Goal: Information Seeking & Learning: Learn about a topic

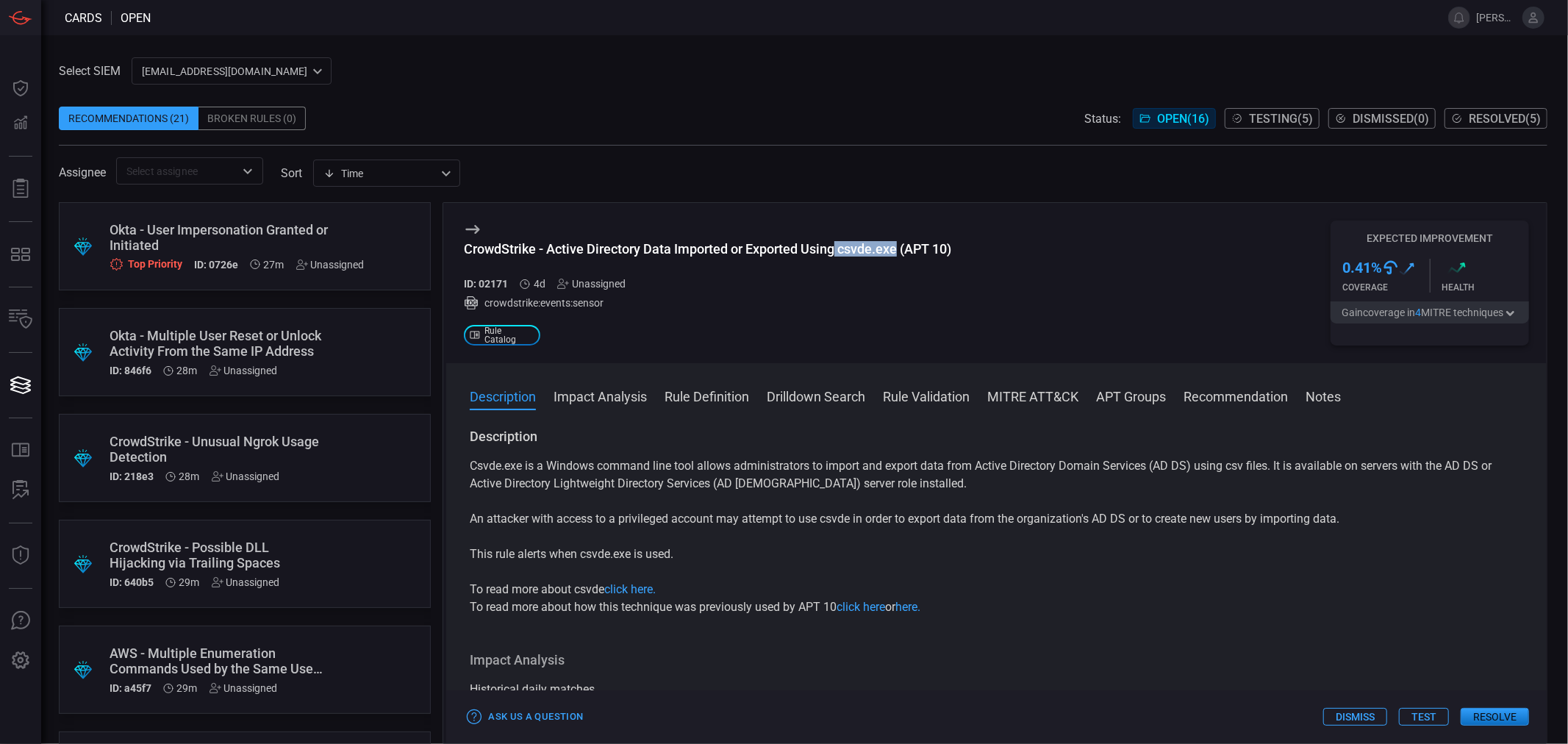
drag, startPoint x: 837, startPoint y: 250, endPoint x: 899, endPoint y: 248, distance: 62.0
click at [899, 248] on div "CrowdStrike - Active Directory Data Imported or Exported Using csvde.exe (APT 1…" at bounding box center [707, 249] width 487 height 16
drag, startPoint x: 546, startPoint y: 248, endPoint x: 899, endPoint y: 251, distance: 353.0
click at [899, 251] on div "CrowdStrike - Active Directory Data Imported or Exported Using csvde.exe (APT 1…" at bounding box center [707, 249] width 487 height 16
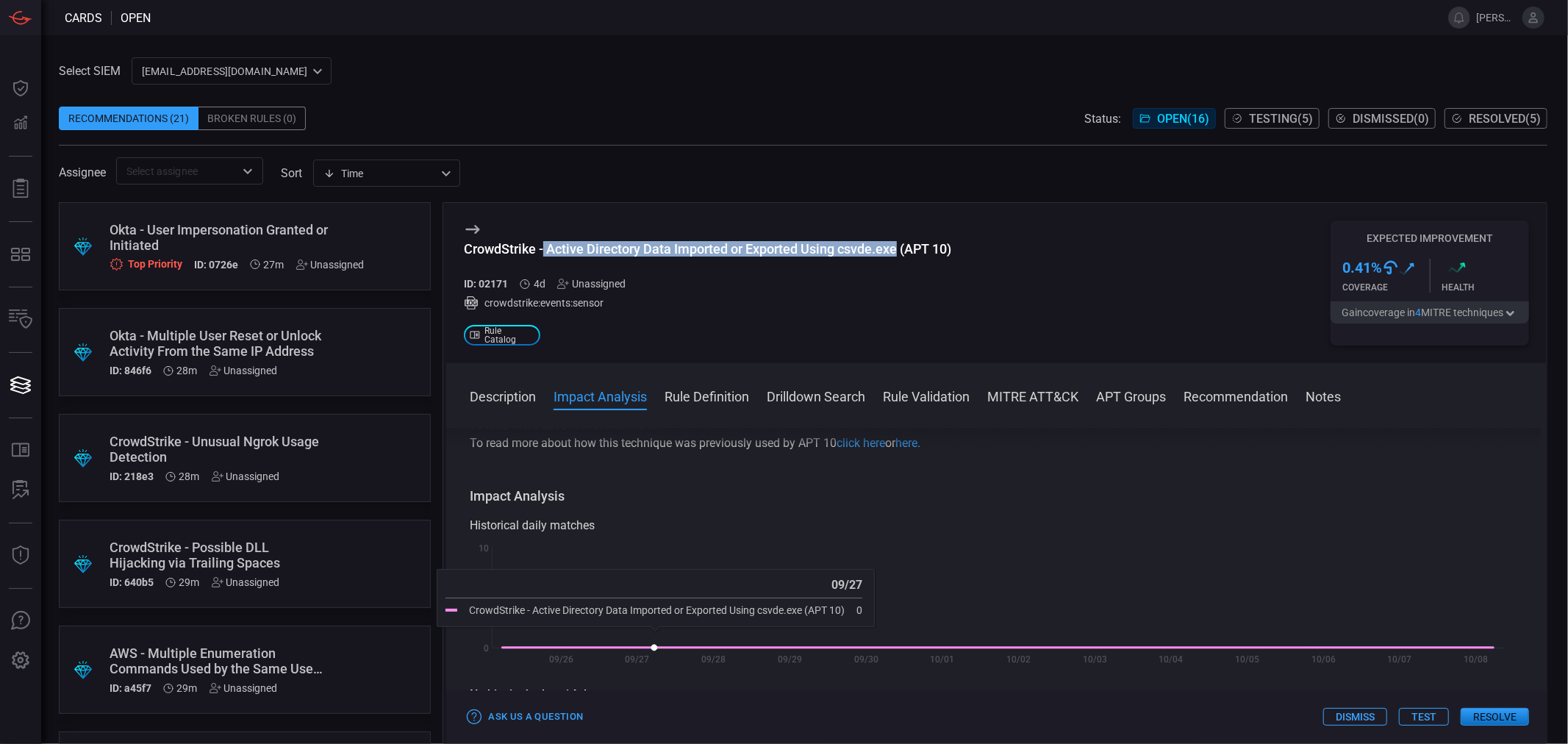
scroll to position [163, 0]
click at [849, 249] on div "CrowdStrike - Active Directory Data Imported or Exported Using csvde.exe (APT 1…" at bounding box center [707, 249] width 487 height 16
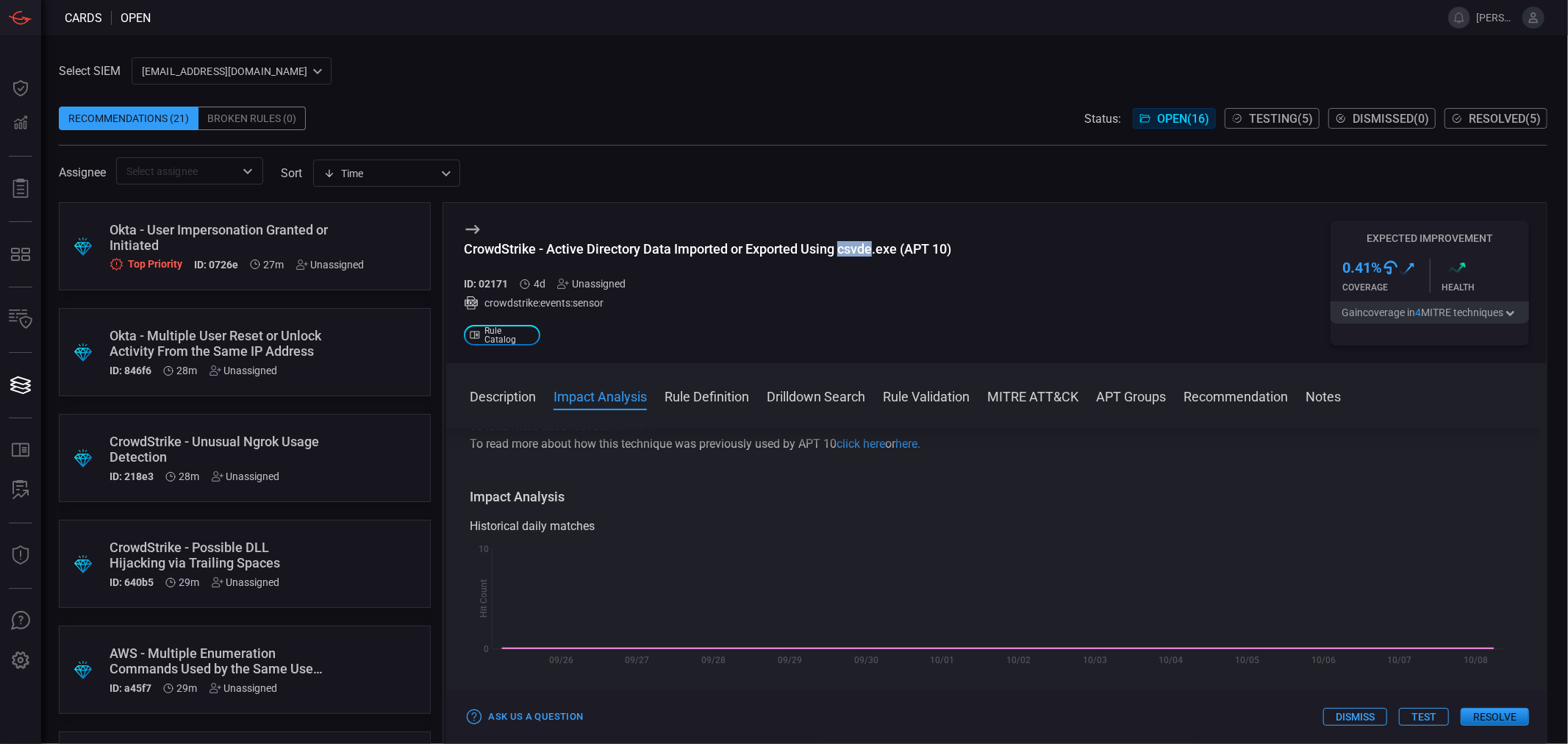
click at [849, 249] on div "CrowdStrike - Active Directory Data Imported or Exported Using csvde.exe (APT 1…" at bounding box center [707, 249] width 487 height 16
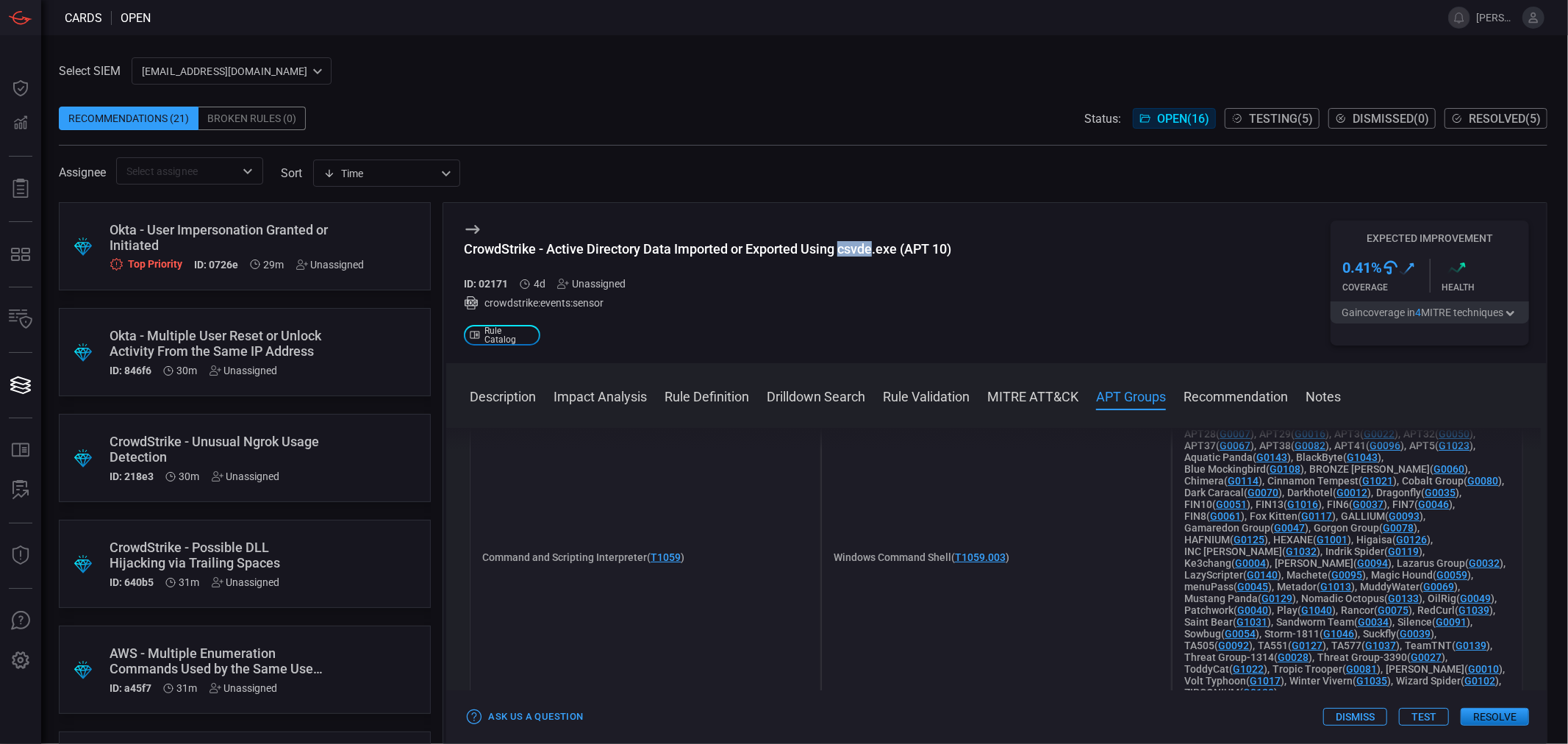
scroll to position [1633, 0]
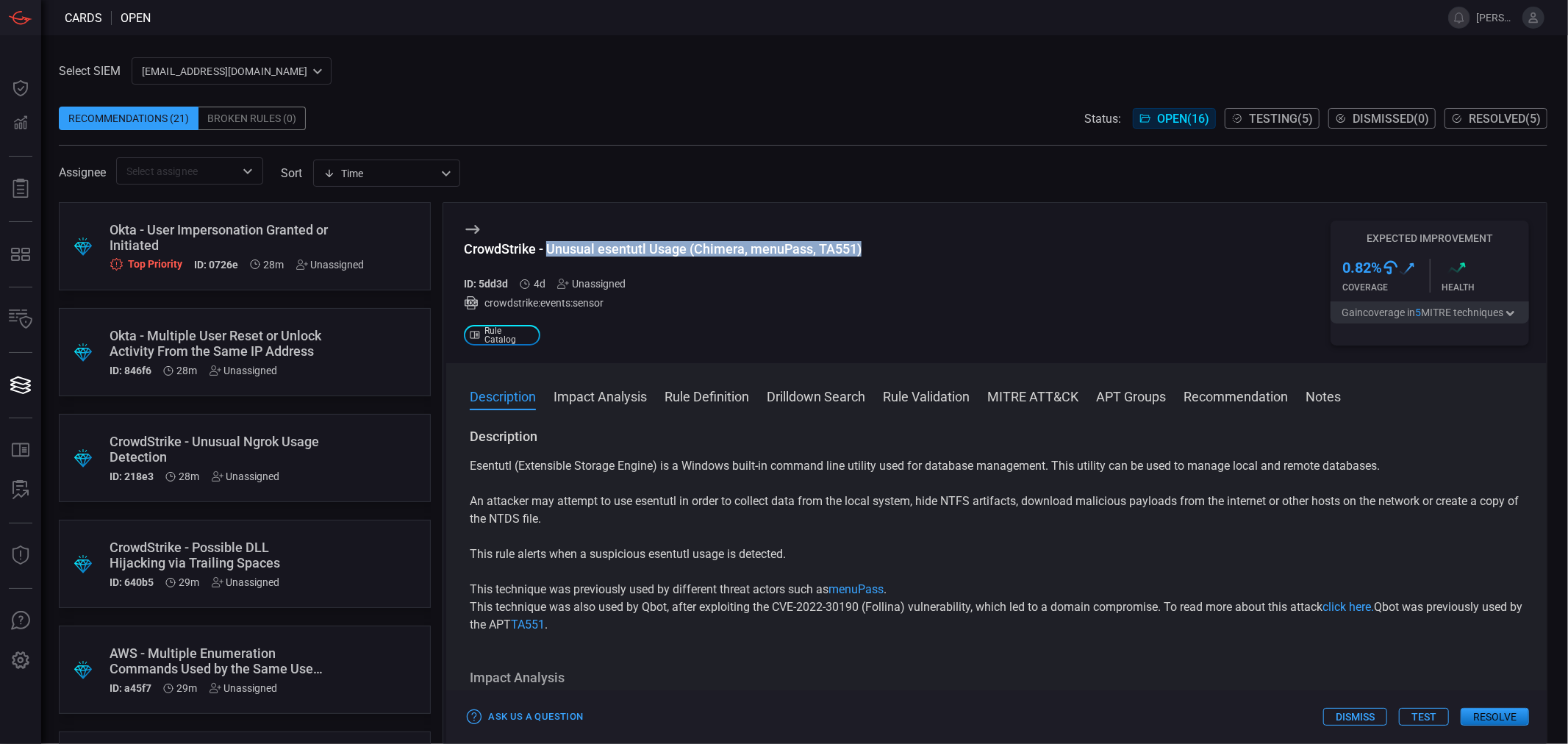
drag, startPoint x: 569, startPoint y: 248, endPoint x: 868, endPoint y: 248, distance: 299.0
click at [868, 248] on div "CrowdStrike - Unusual esentutl Usage (Chimera, menuPass, TA551) ID: 5dd3d 4d Un…" at bounding box center [996, 283] width 1100 height 160
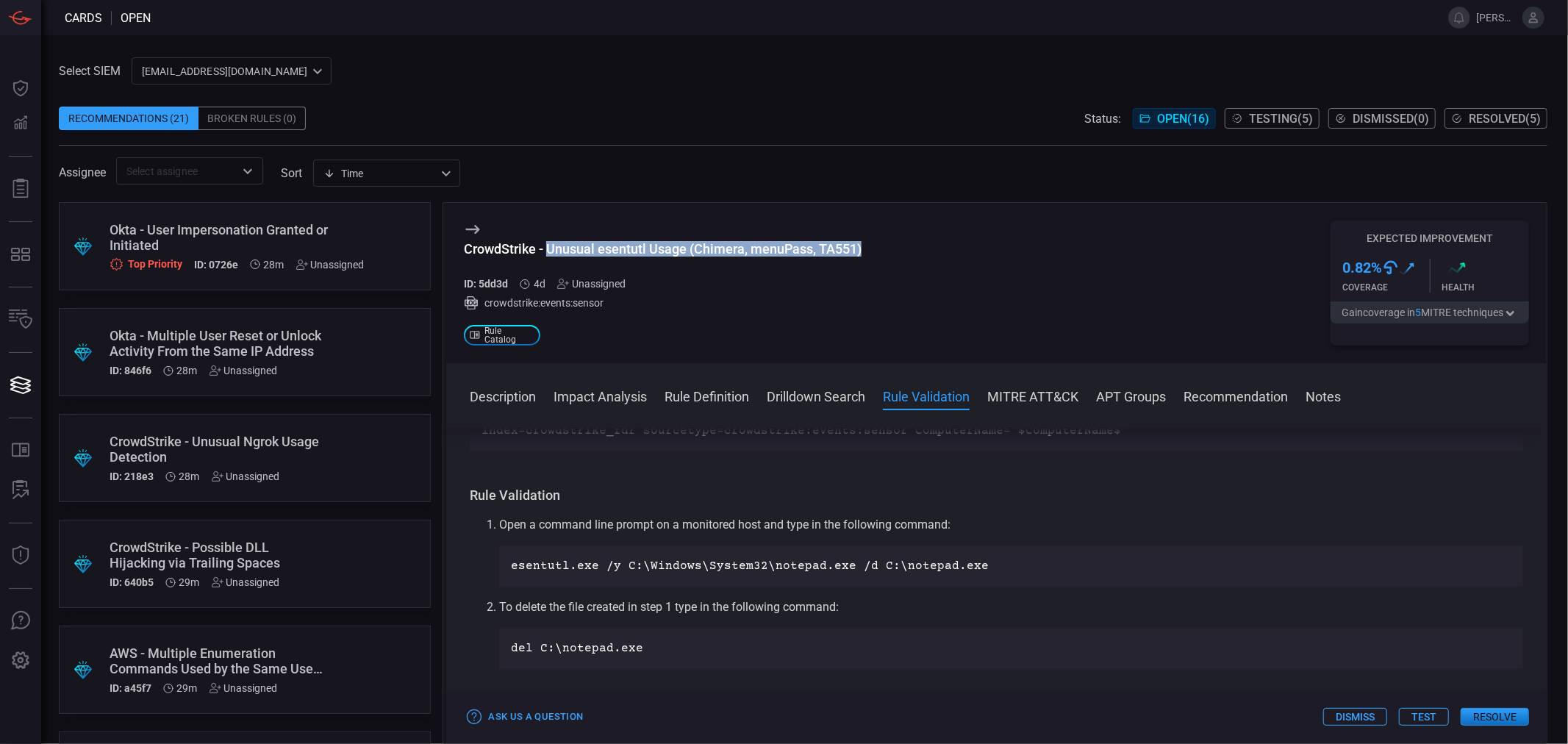
scroll to position [735, 0]
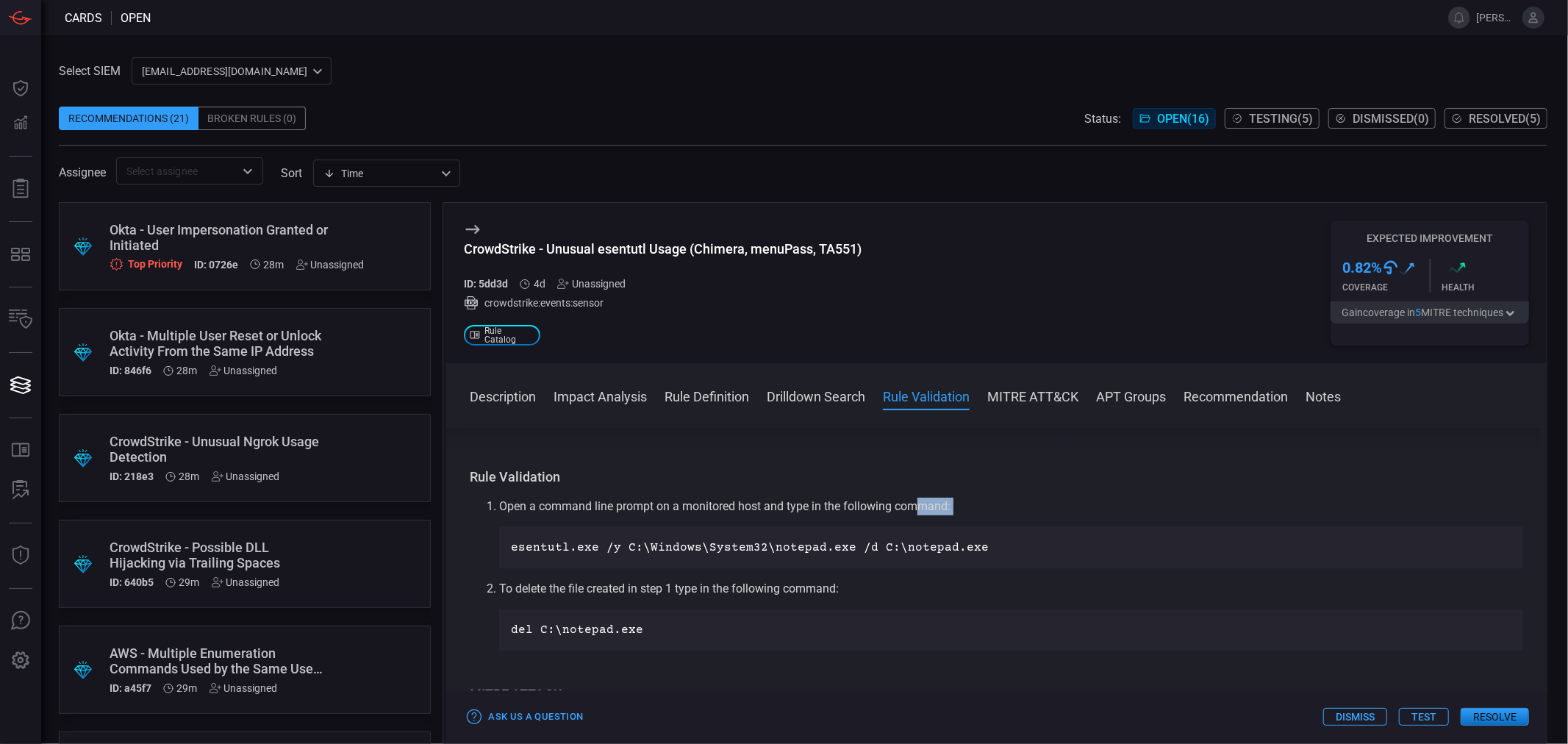
drag, startPoint x: 505, startPoint y: 518, endPoint x: 922, endPoint y: 511, distance: 417.1
click at [922, 511] on li "Open a command line prompt on a monitored host and type in the following comman…" at bounding box center [1011, 532] width 1024 height 70
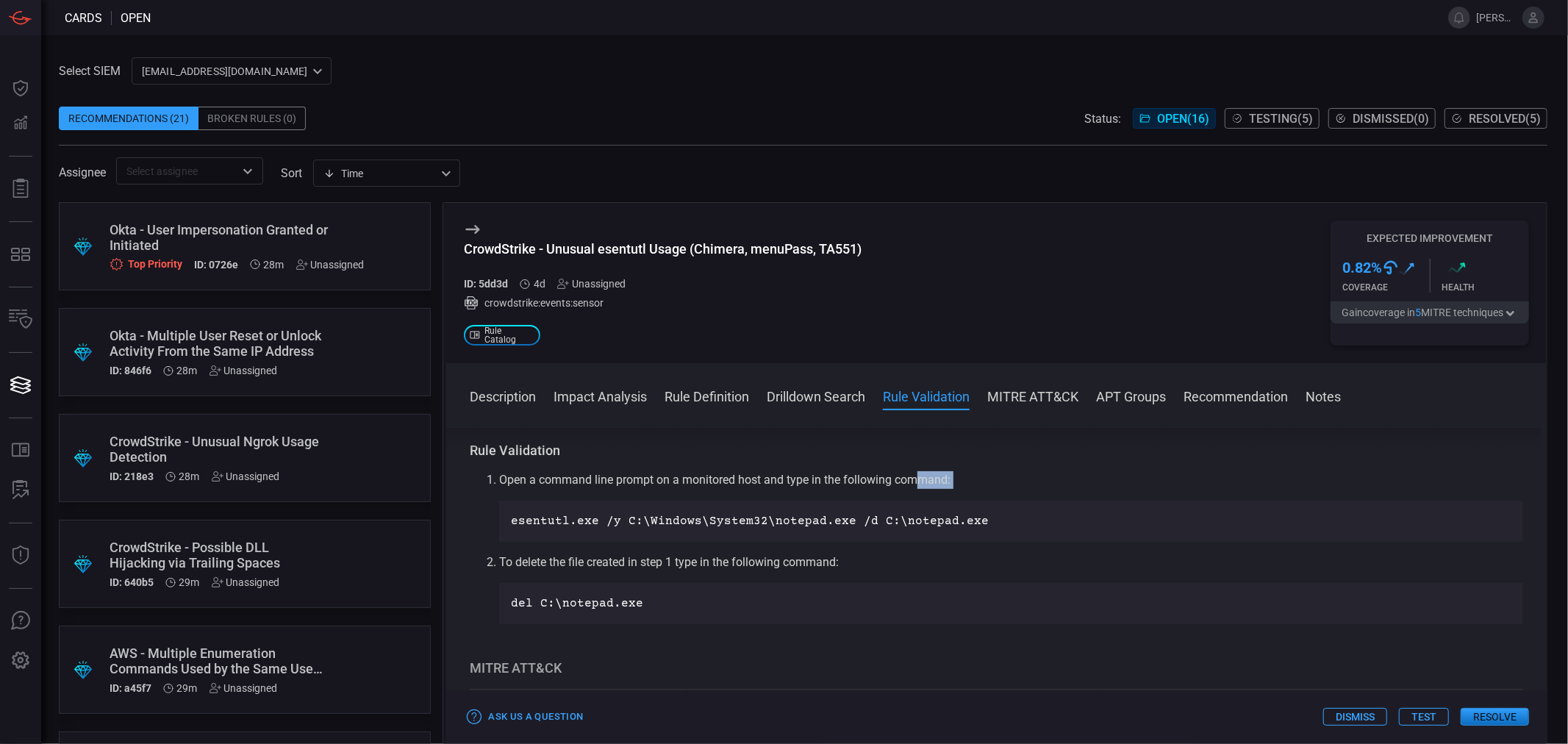
scroll to position [653, 0]
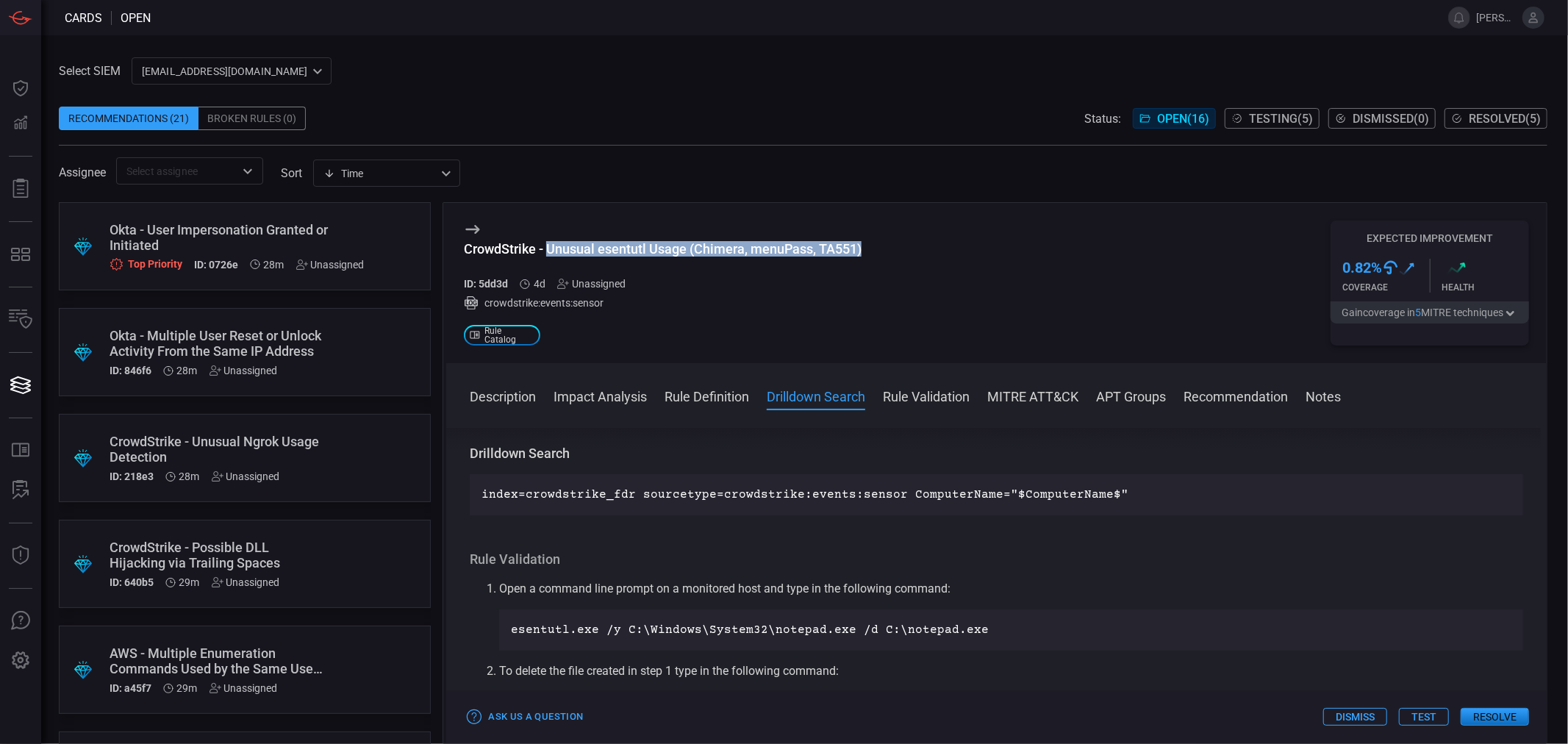
drag, startPoint x: 549, startPoint y: 248, endPoint x: 882, endPoint y: 247, distance: 333.0
click at [882, 247] on div "CrowdStrike - Unusual esentutl Usage (Chimera, menuPass, TA551) ID: 5dd3d 4d Un…" at bounding box center [996, 283] width 1100 height 160
click at [608, 238] on div "CrowdStrike - Unusual esentutl Usage (Chimera, menuPass, TA551) ID: 5dd3d 4d Un…" at bounding box center [662, 283] width 398 height 125
drag, startPoint x: 542, startPoint y: 249, endPoint x: 899, endPoint y: 252, distance: 357.0
click at [899, 252] on div "CrowdStrike - Unusual esentutl Usage (Chimera, menuPass, TA551) ID: 5dd3d 4d Un…" at bounding box center [996, 283] width 1100 height 160
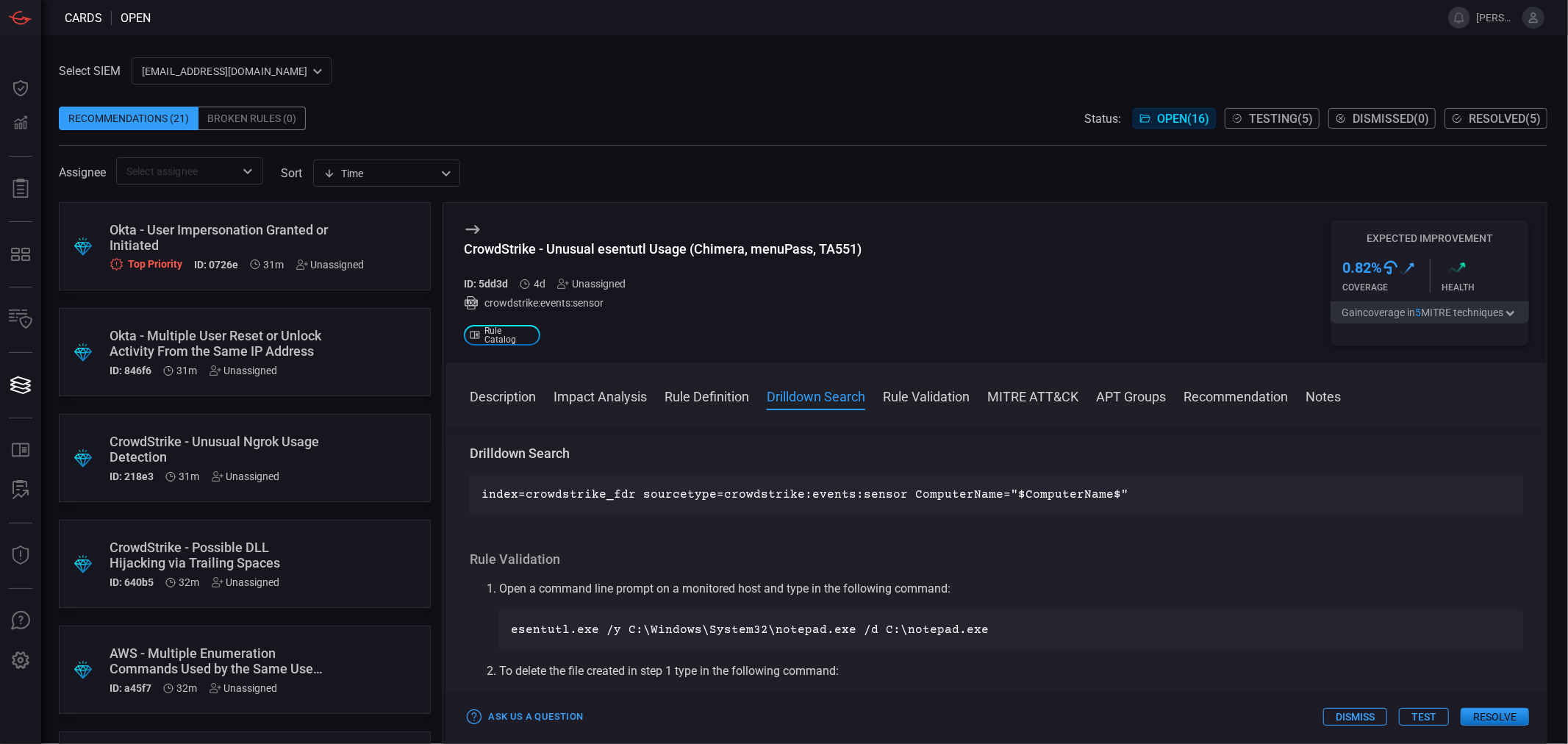
click at [622, 281] on div "Unassigned" at bounding box center [592, 284] width 68 height 12
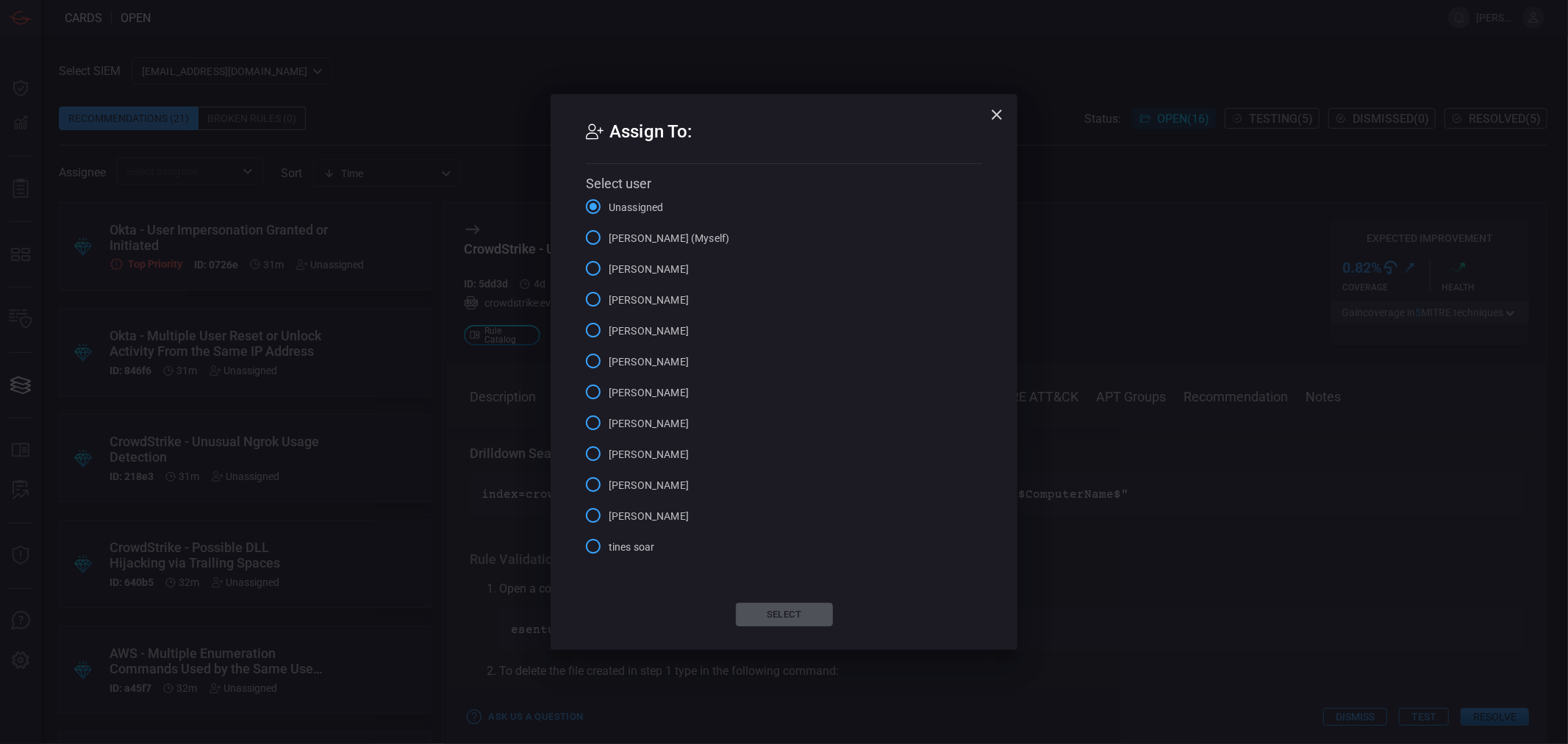
click at [609, 233] on span "saujas jadhav (Myself)" at bounding box center [669, 238] width 121 height 16
click at [609, 233] on input "saujas jadhav (Myself)" at bounding box center [593, 238] width 31 height 31
click at [771, 618] on button "Select" at bounding box center [784, 614] width 97 height 24
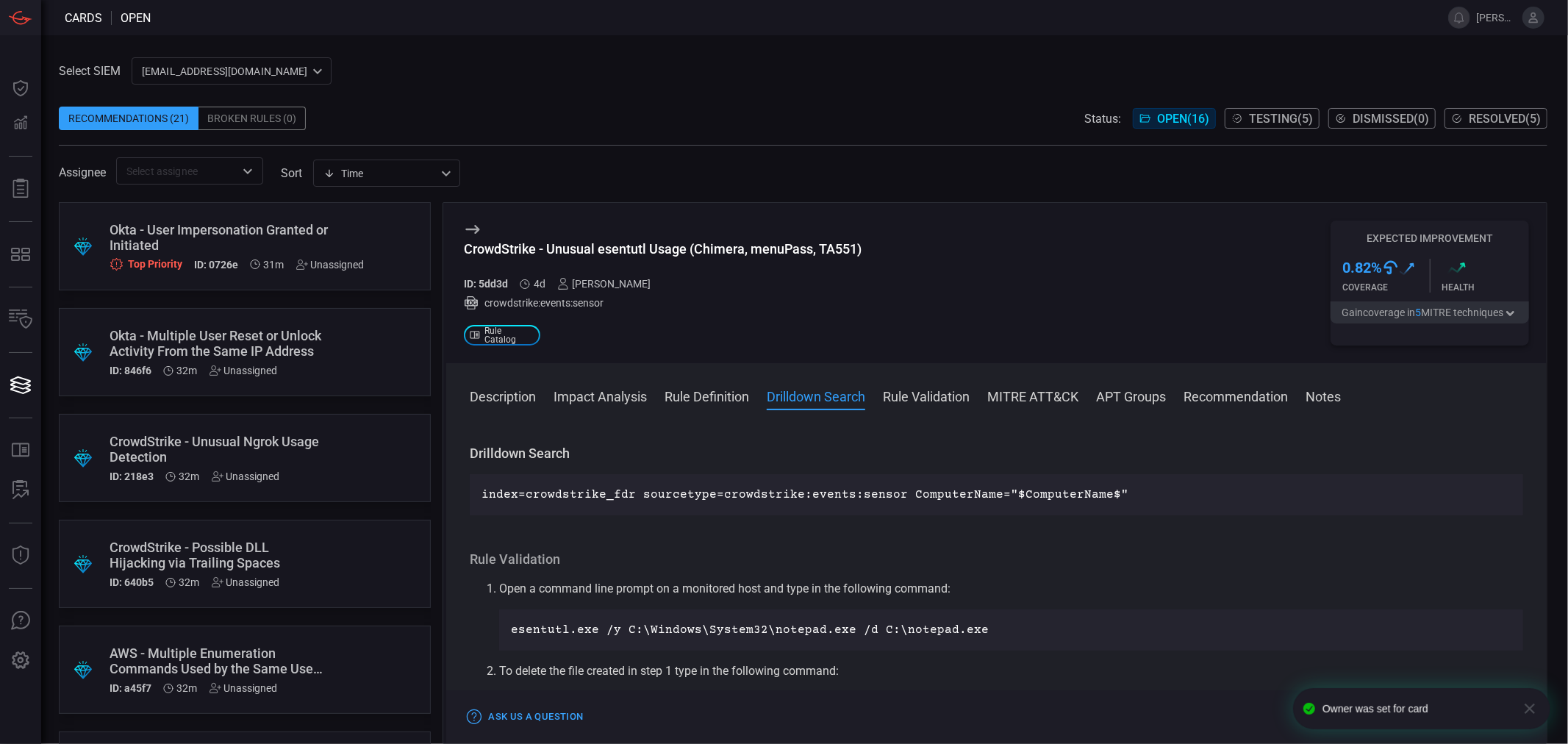
scroll to position [0, 0]
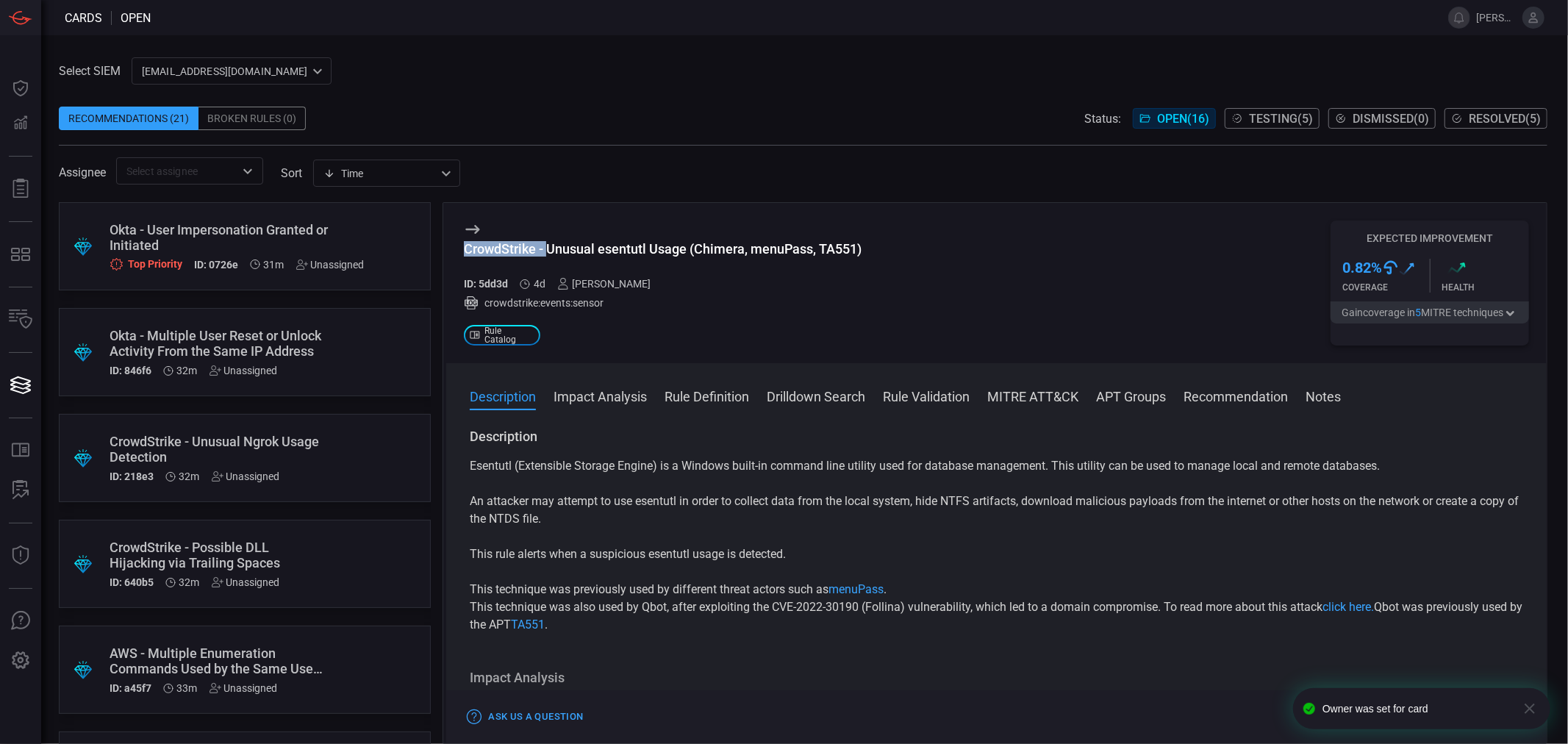
drag, startPoint x: 883, startPoint y: 240, endPoint x: 547, endPoint y: 249, distance: 336.1
click at [547, 249] on div "CrowdStrike - Unusual esentutl Usage (Chimera, menuPass, TA551) ID: 5dd3d 4d sa…" at bounding box center [996, 283] width 1100 height 160
click at [547, 249] on div "CrowdStrike - Unusual esentutl Usage (Chimera, menuPass, TA551)" at bounding box center [662, 249] width 398 height 16
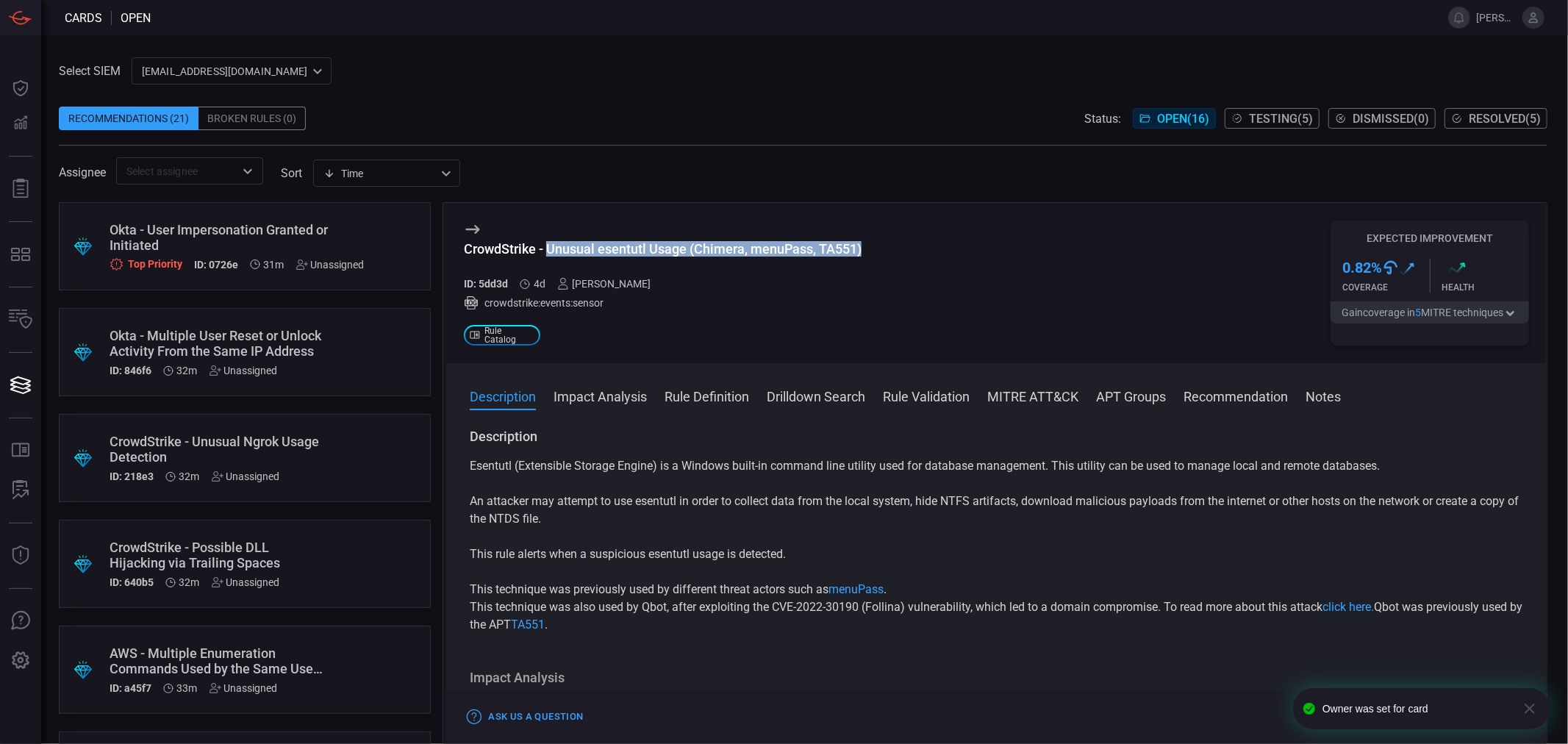
drag, startPoint x: 546, startPoint y: 252, endPoint x: 873, endPoint y: 246, distance: 327.1
click at [873, 246] on div "CrowdStrike - Unusual esentutl Usage (Chimera, menuPass, TA551) ID: 5dd3d 4d sa…" at bounding box center [996, 283] width 1100 height 160
copy div "Unusual esentutl Usage (Chimera, menuPass, TA551)"
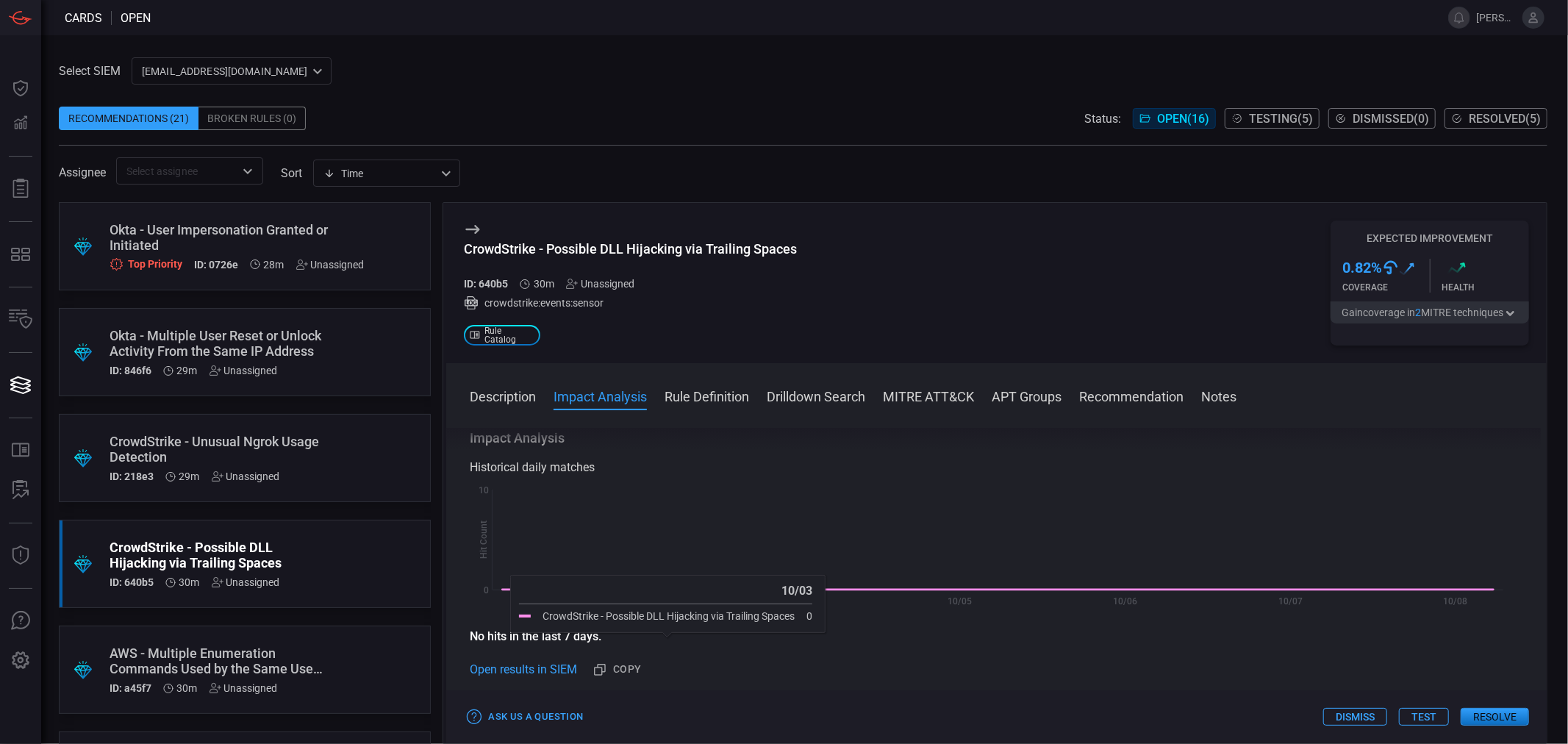
scroll to position [226, 0]
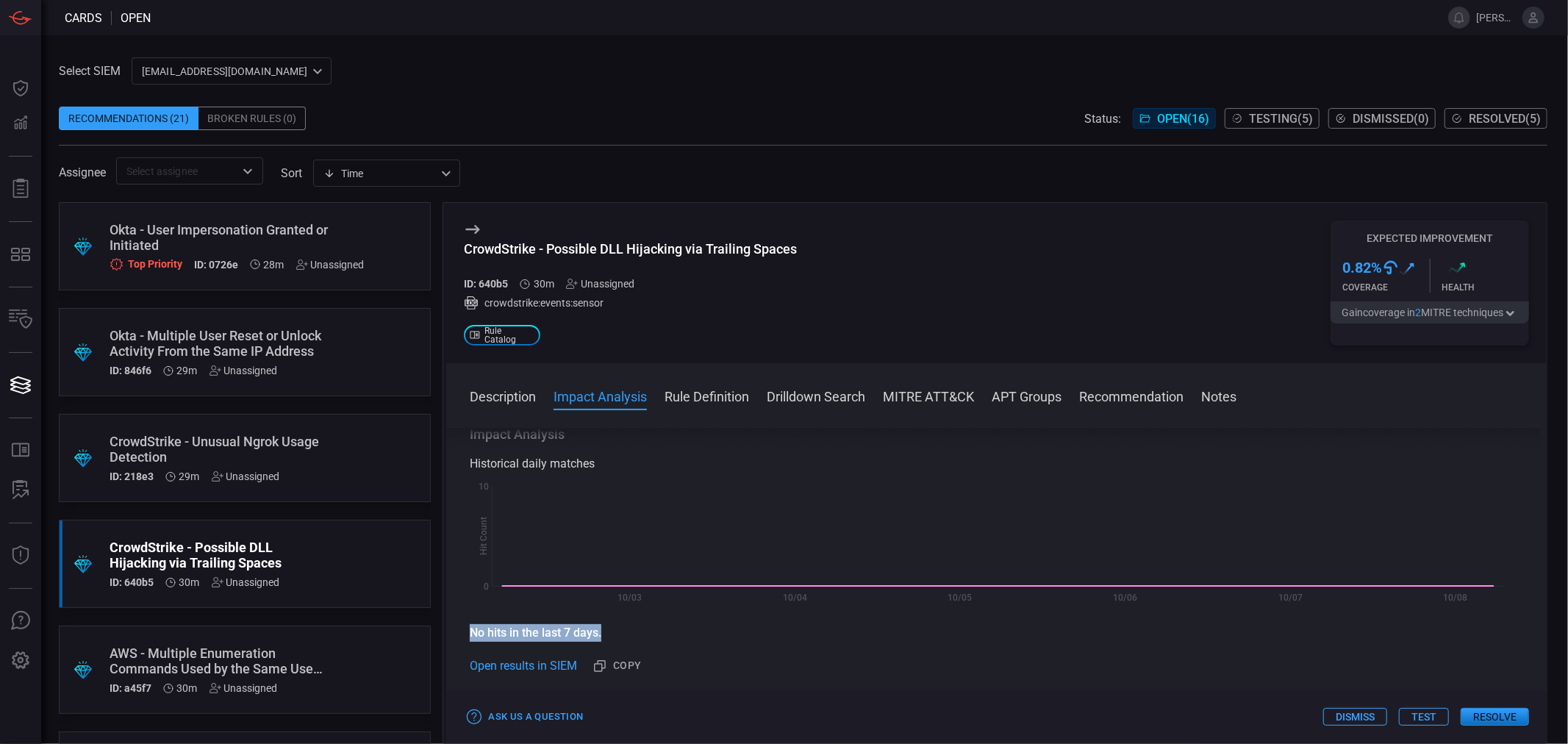
drag, startPoint x: 466, startPoint y: 632, endPoint x: 626, endPoint y: 630, distance: 160.0
click at [626, 630] on div "Description DLL search order hijacking offers adversaries a reliable and discre…" at bounding box center [996, 583] width 1100 height 310
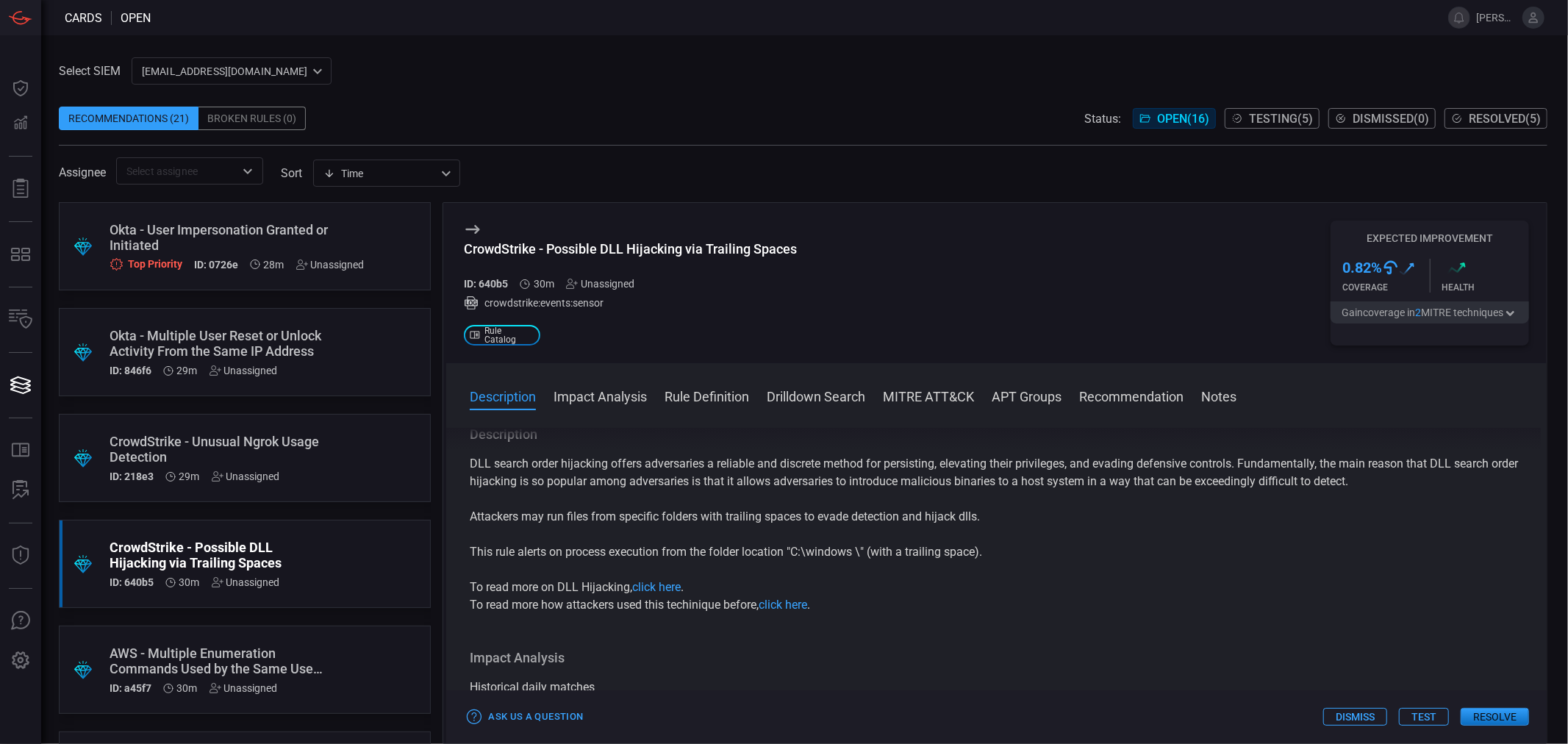
scroll to position [0, 0]
click at [623, 409] on span at bounding box center [996, 416] width 1100 height 24
click at [731, 404] on button "Rule Definition" at bounding box center [707, 395] width 84 height 18
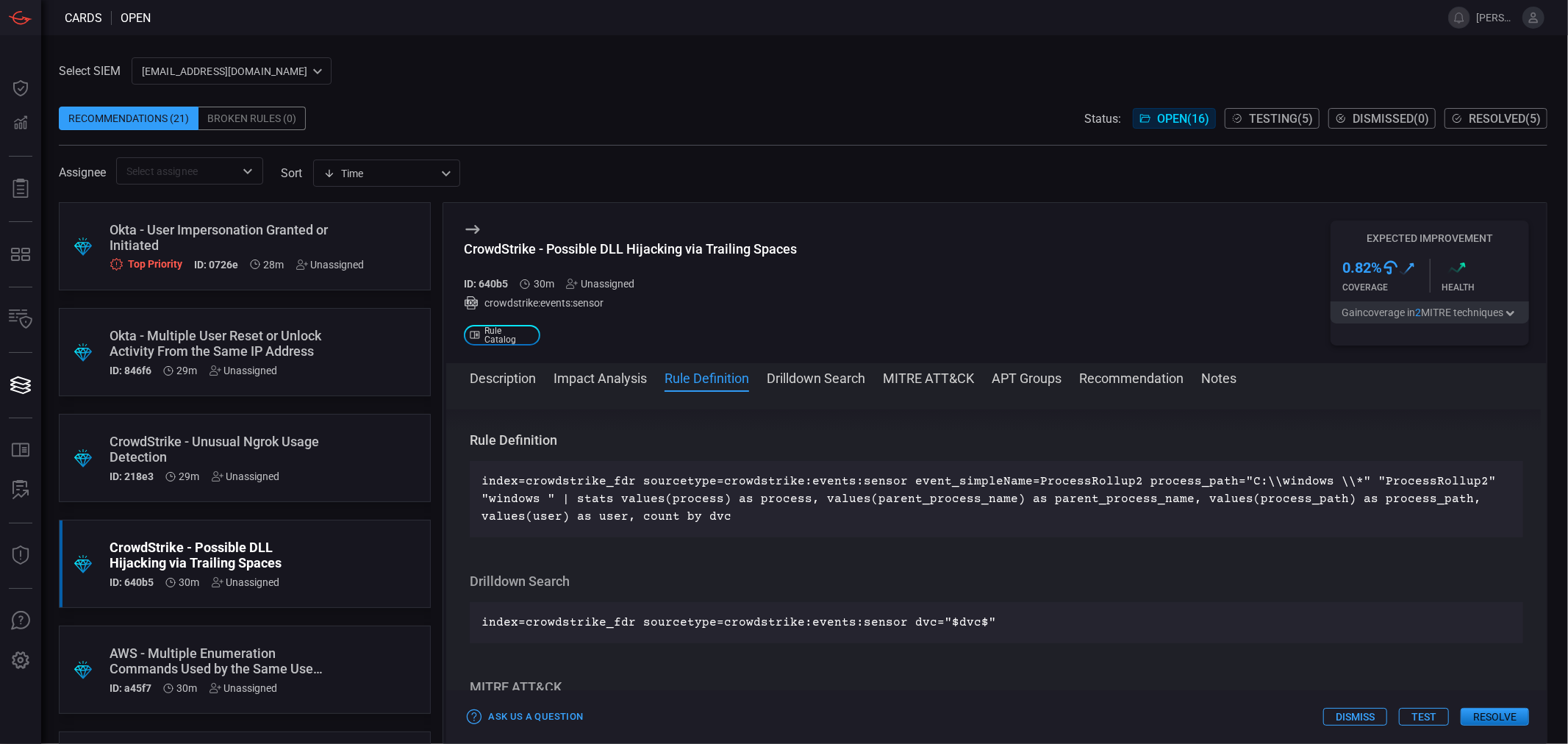
scroll to position [495, 0]
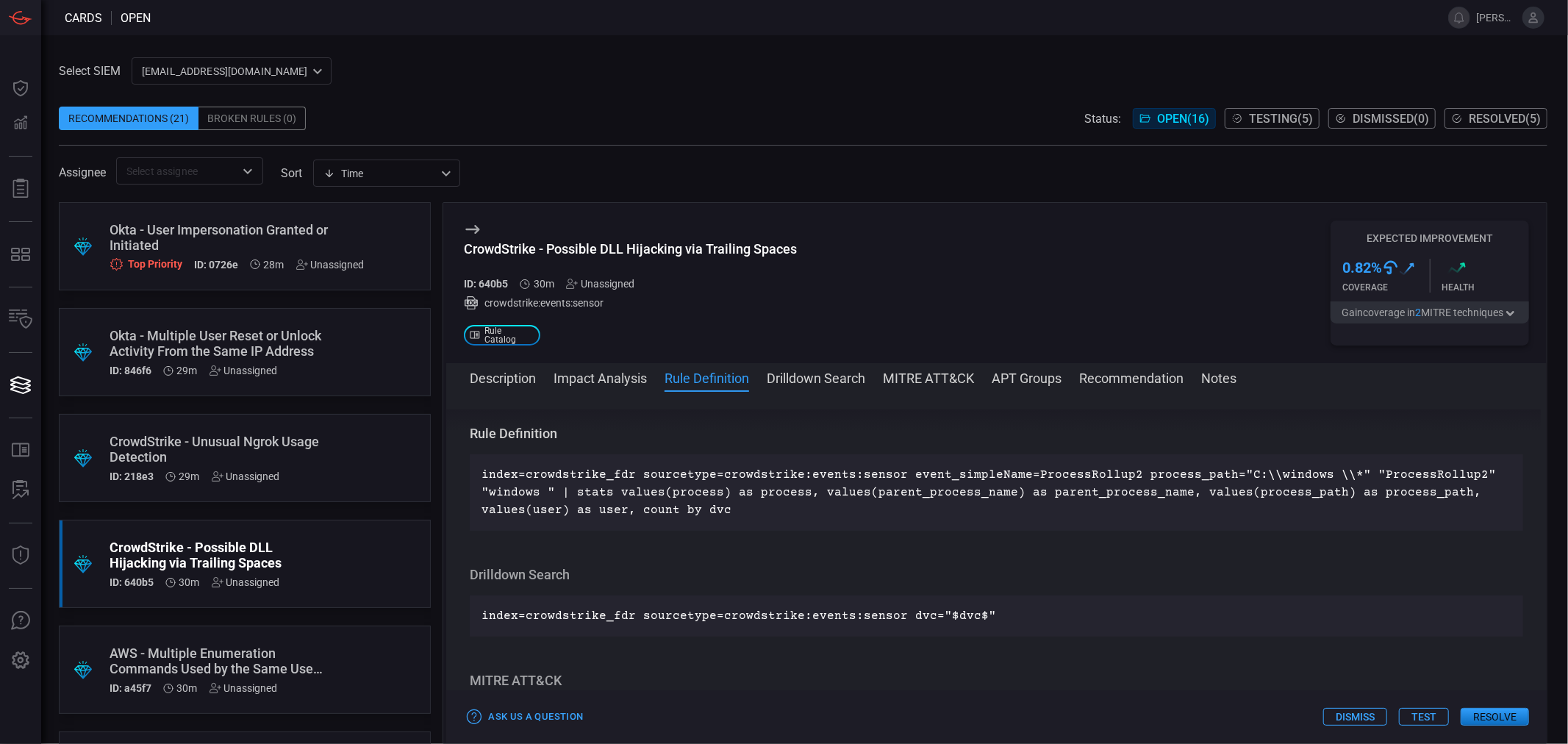
click at [813, 375] on button "Drilldown Search" at bounding box center [816, 377] width 98 height 18
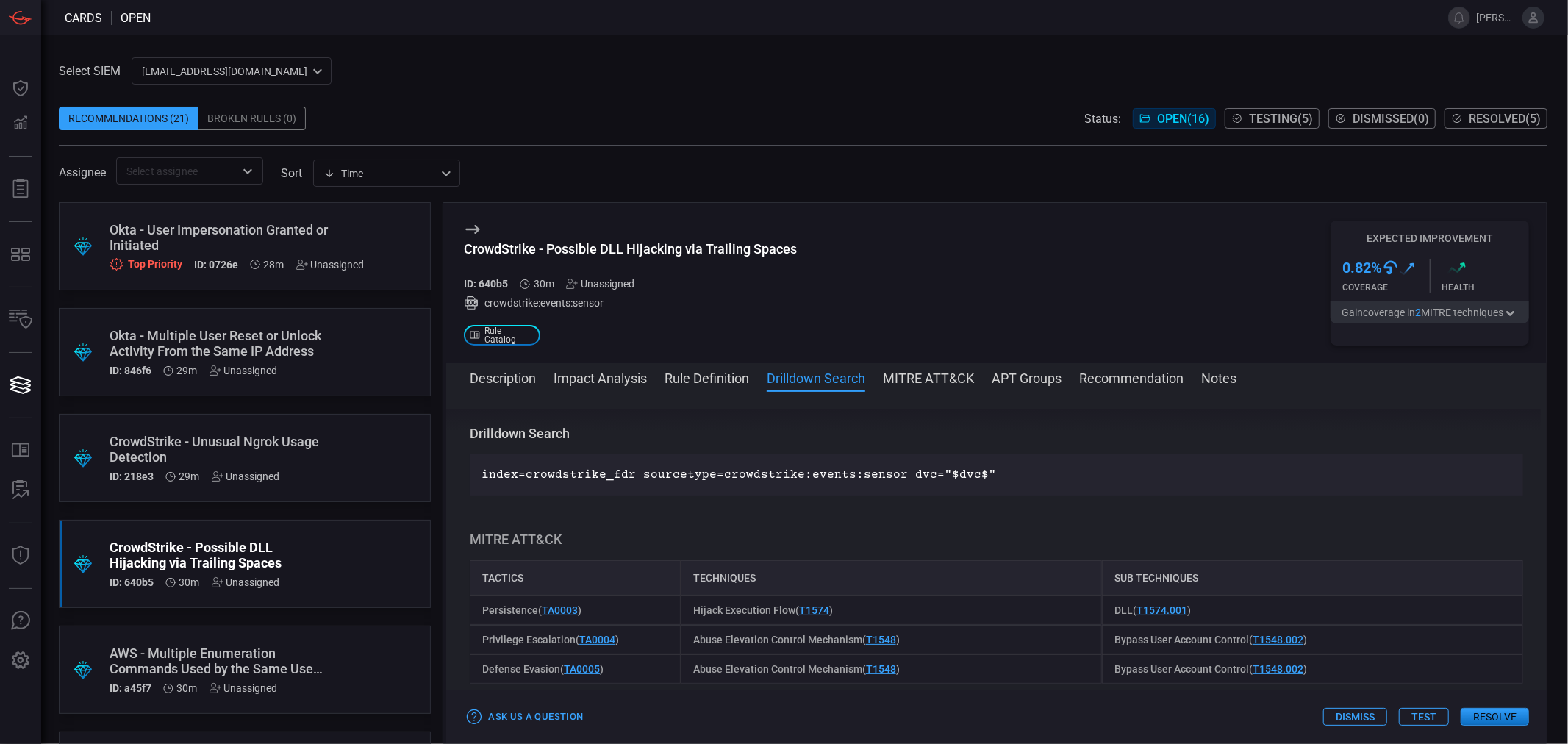
click at [916, 378] on button "MITRE ATT&CK" at bounding box center [928, 377] width 91 height 18
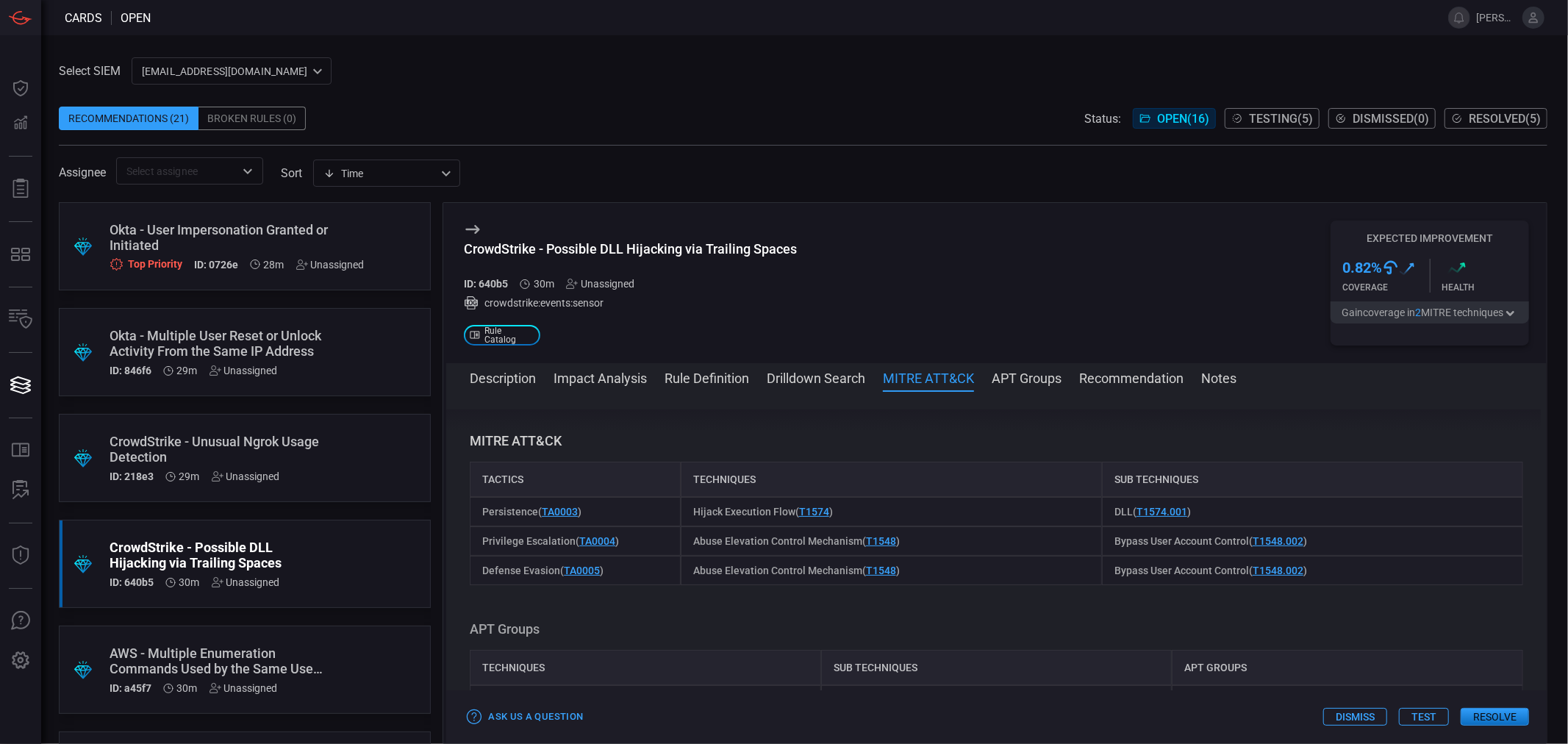
scroll to position [743, 0]
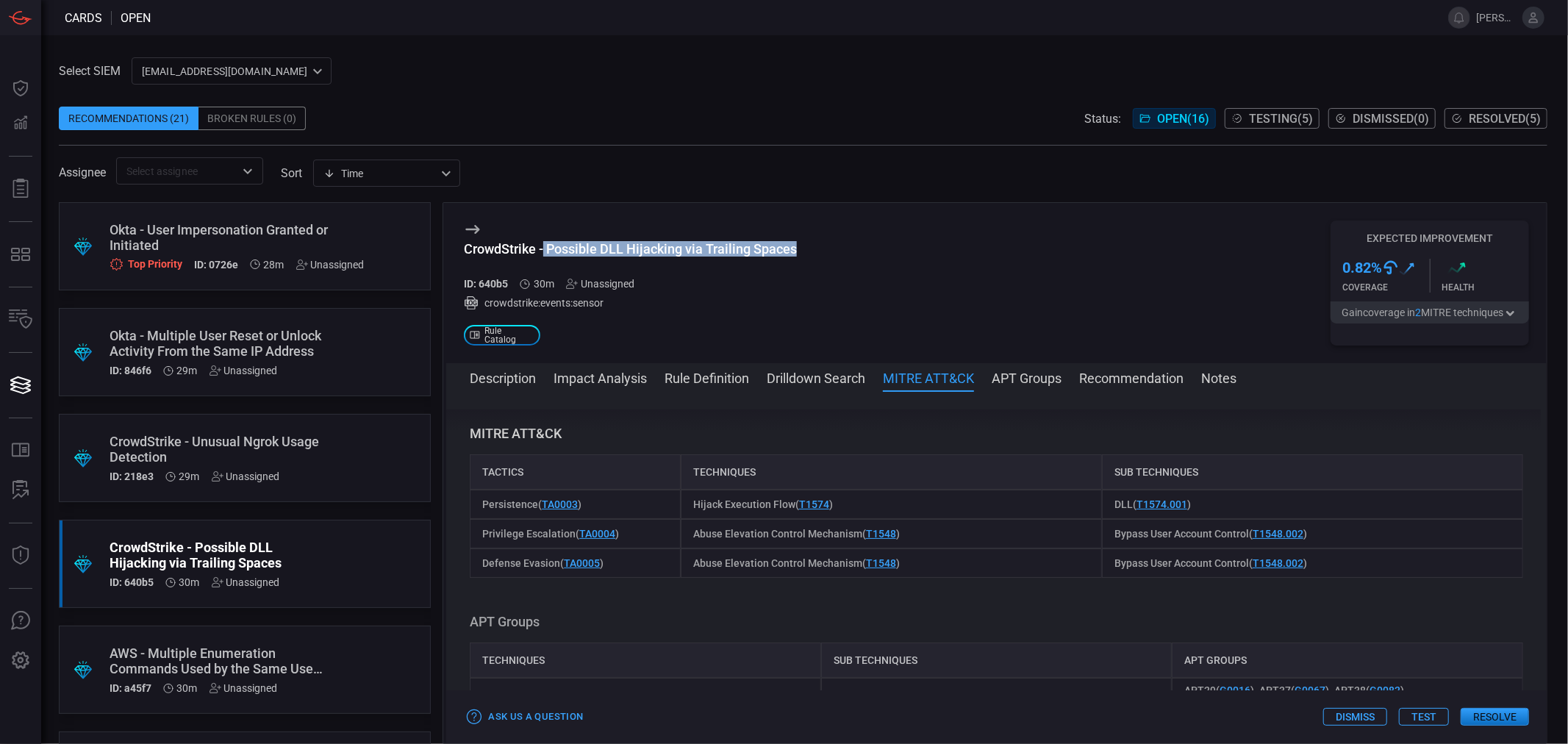
drag, startPoint x: 547, startPoint y: 249, endPoint x: 813, endPoint y: 246, distance: 266.0
click at [813, 246] on div "CrowdStrike - Possible DLL Hijacking via Trailing Spaces ID: 640b5 30m Unassign…" at bounding box center [996, 283] width 1100 height 160
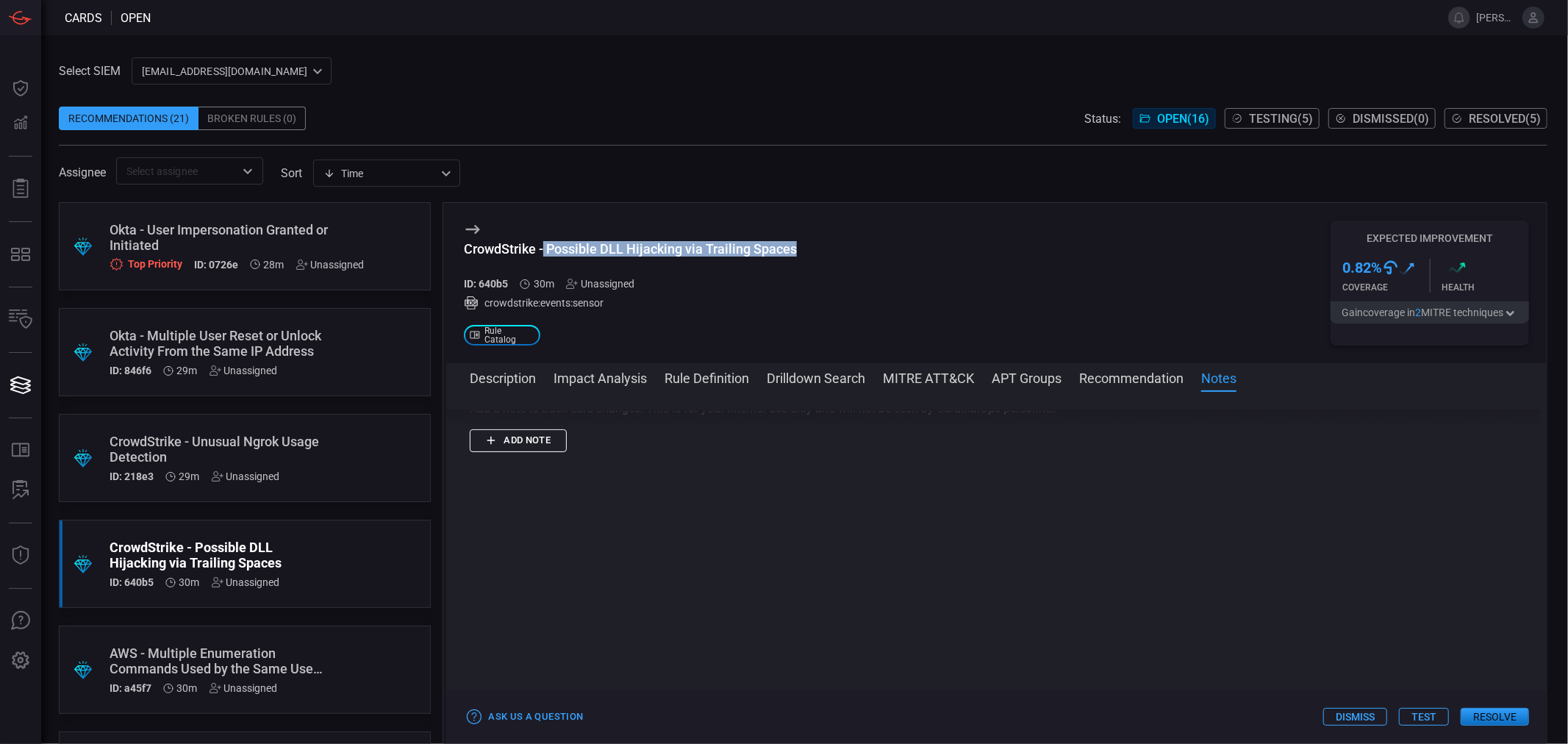
scroll to position [1451, 0]
click at [681, 248] on div "CrowdStrike - Possible DLL Hijacking via Trailing Spaces" at bounding box center [630, 249] width 333 height 16
drag, startPoint x: 545, startPoint y: 252, endPoint x: 801, endPoint y: 254, distance: 256.0
click at [801, 254] on div "CrowdStrike - Possible DLL Hijacking via Trailing Spaces ID: 640b5 30m Unassign…" at bounding box center [996, 283] width 1100 height 160
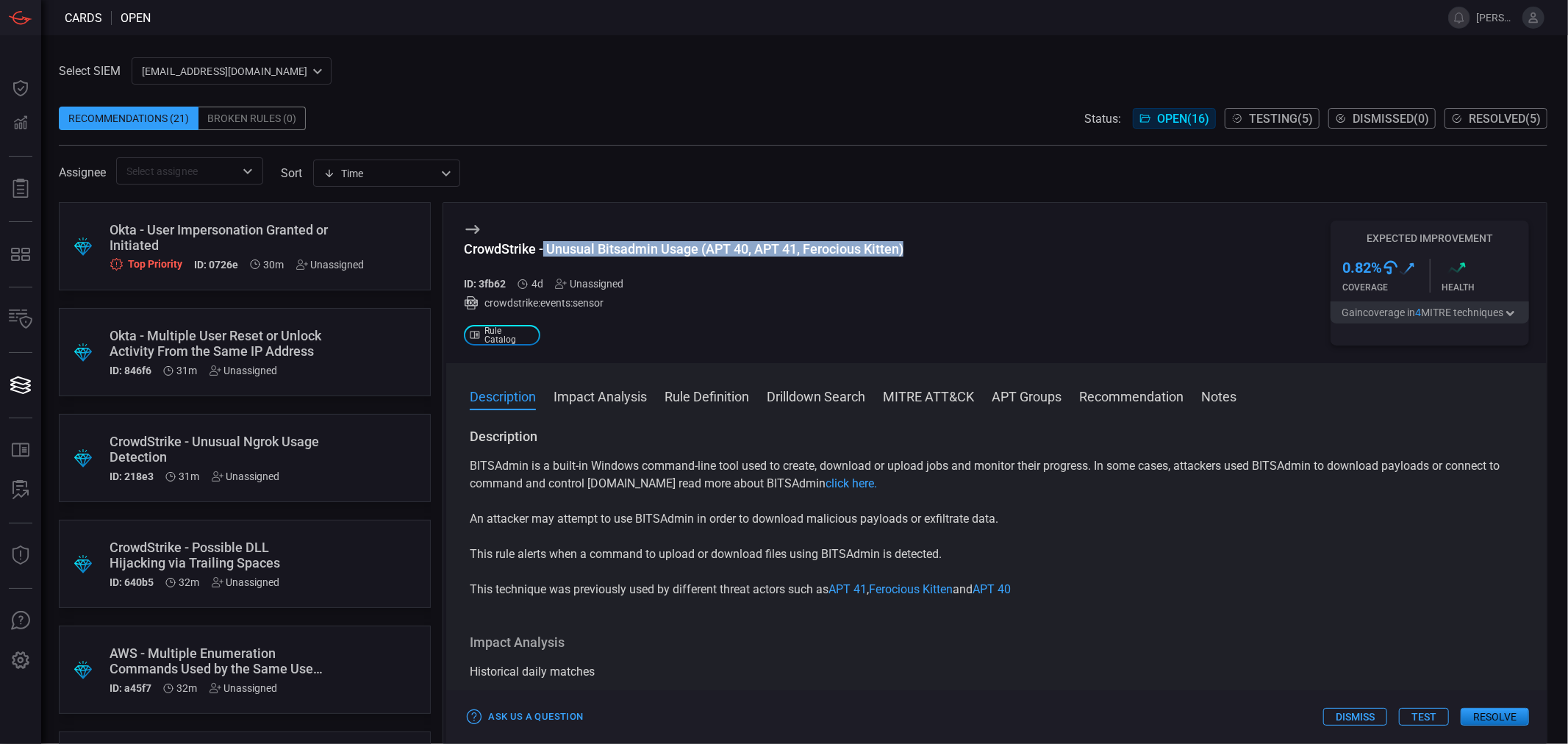
drag, startPoint x: 563, startPoint y: 246, endPoint x: 920, endPoint y: 252, distance: 357.1
click at [920, 252] on div "CrowdStrike - Unusual Bitsadmin Usage (APT 40, APT 41, Ferocious Kitten) ID: 3f…" at bounding box center [996, 283] width 1100 height 160
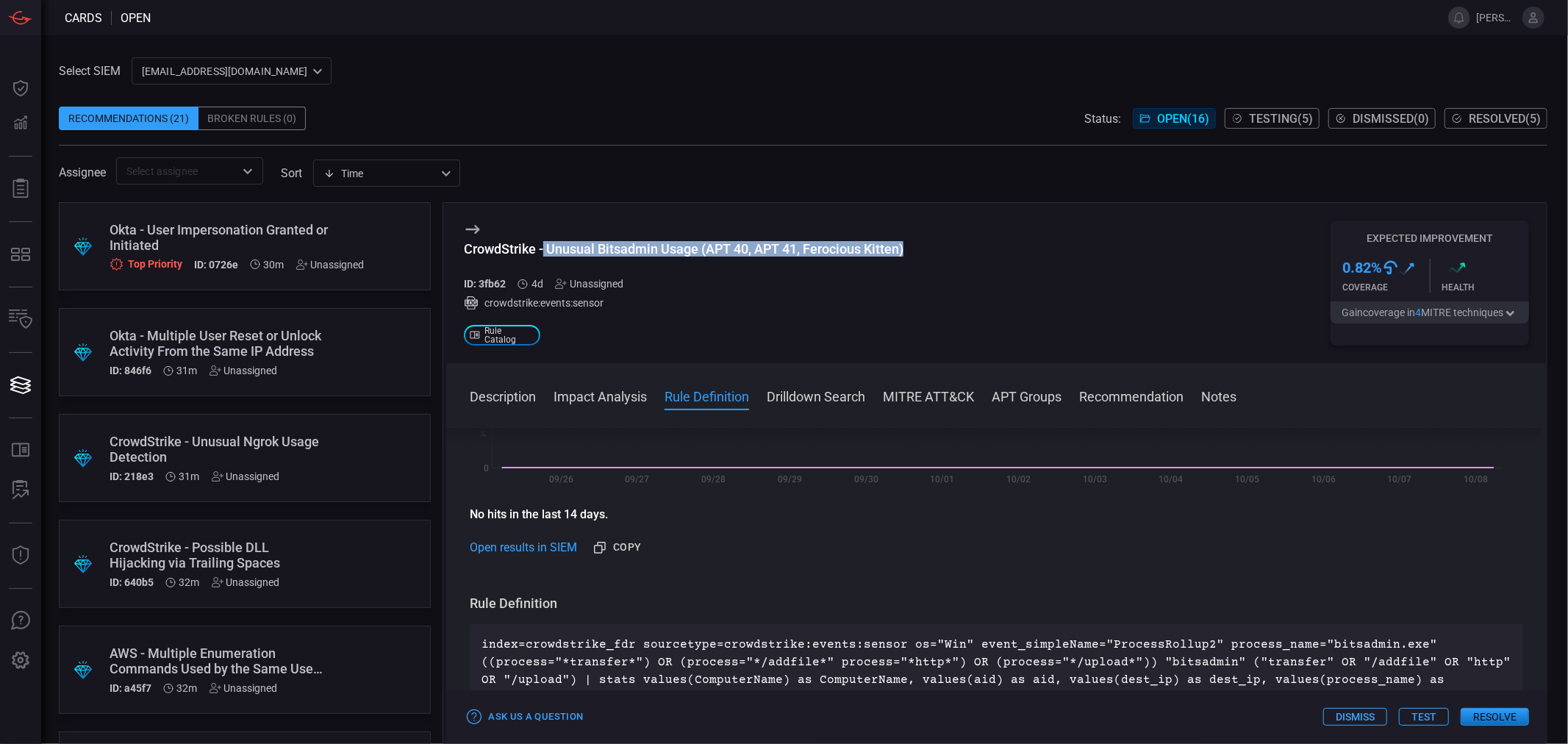
scroll to position [245, 0]
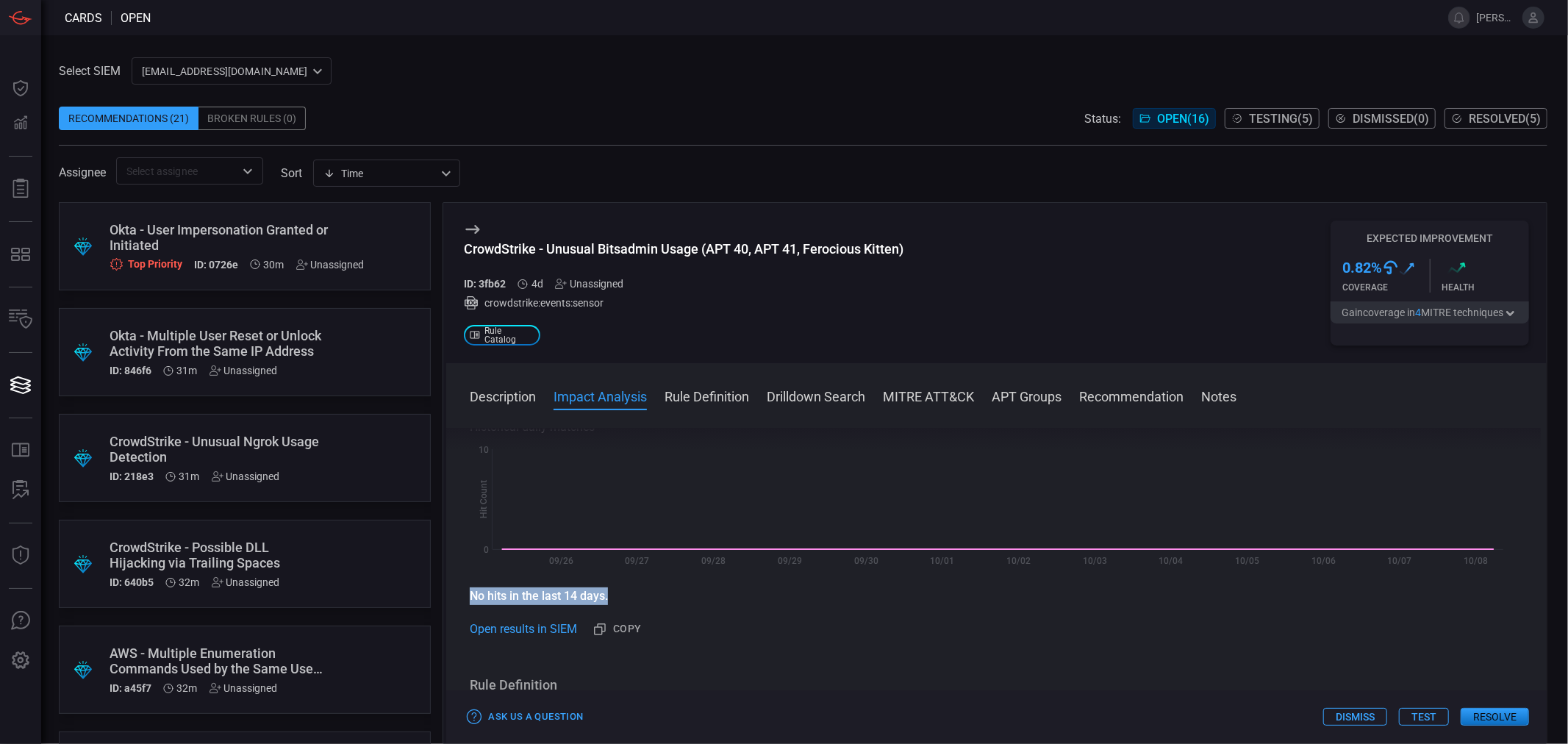
drag, startPoint x: 462, startPoint y: 597, endPoint x: 677, endPoint y: 601, distance: 215.0
click at [677, 601] on div "Description BITSAdmin is a built-in Windows command-line tool used to create, d…" at bounding box center [996, 583] width 1100 height 310
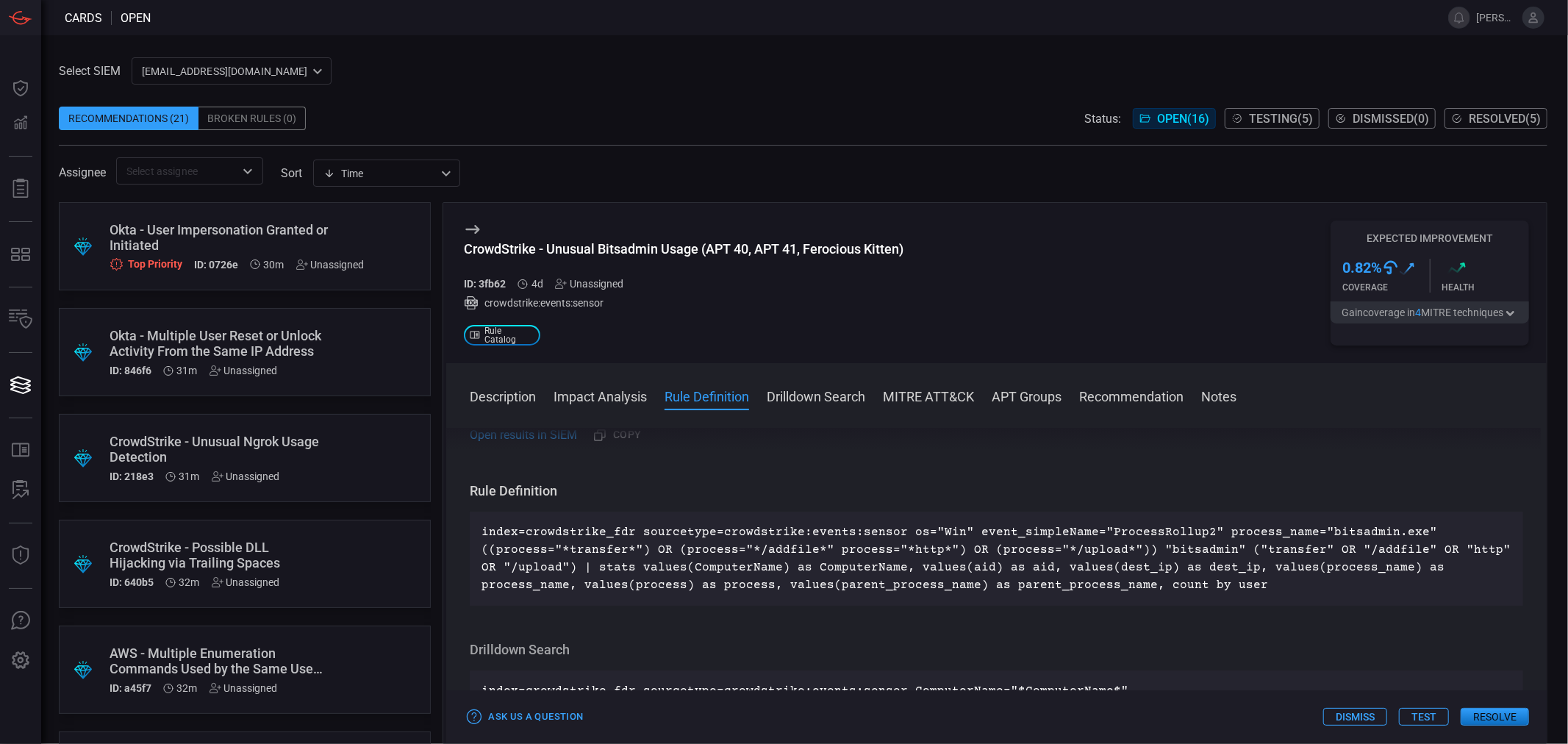
scroll to position [489, 0]
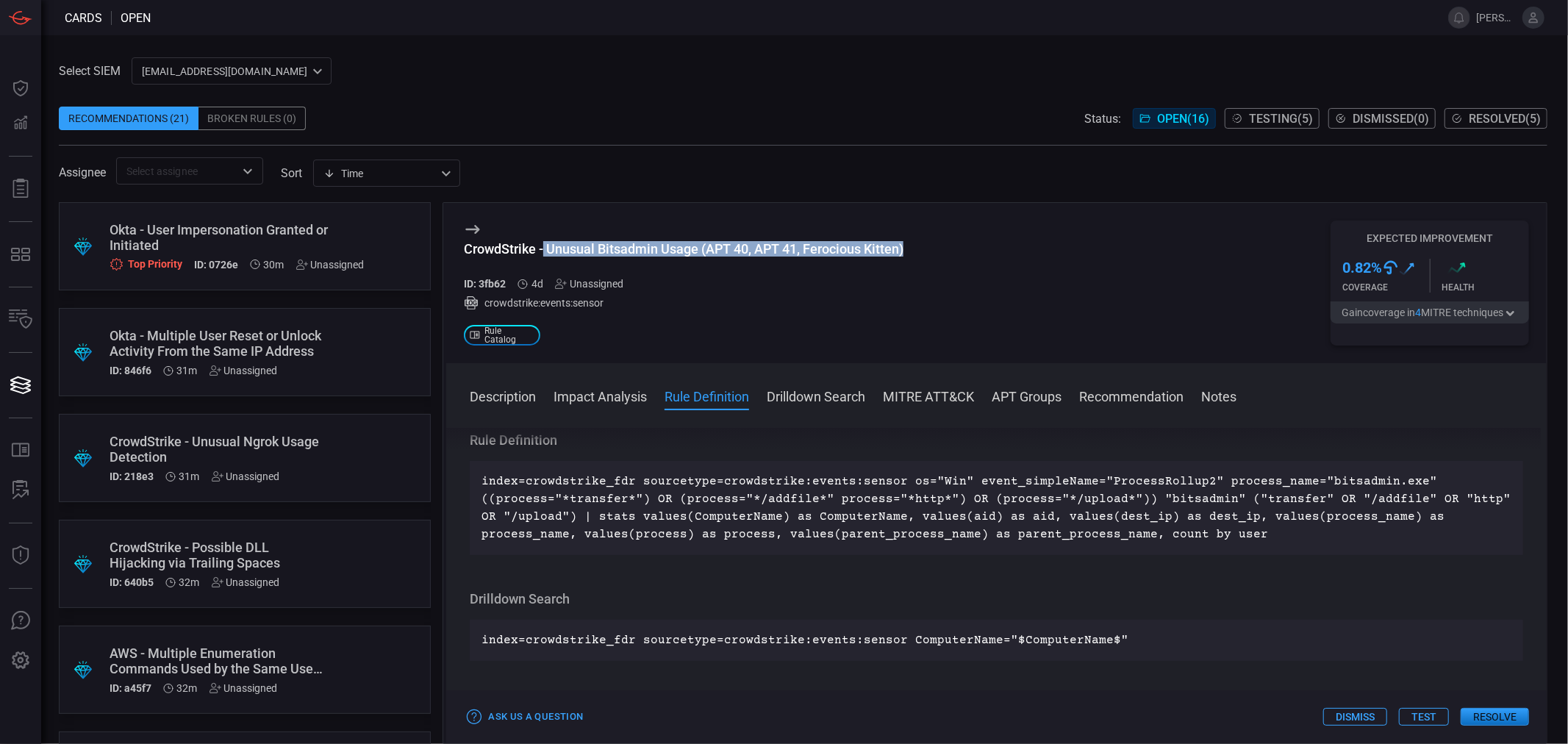
drag, startPoint x: 544, startPoint y: 247, endPoint x: 1026, endPoint y: 252, distance: 482.0
click at [1026, 252] on div "CrowdStrike - Unusual Bitsadmin Usage (APT 40, APT 41, Ferocious Kitten) ID: 3f…" at bounding box center [996, 283] width 1100 height 160
